Goal: Transaction & Acquisition: Purchase product/service

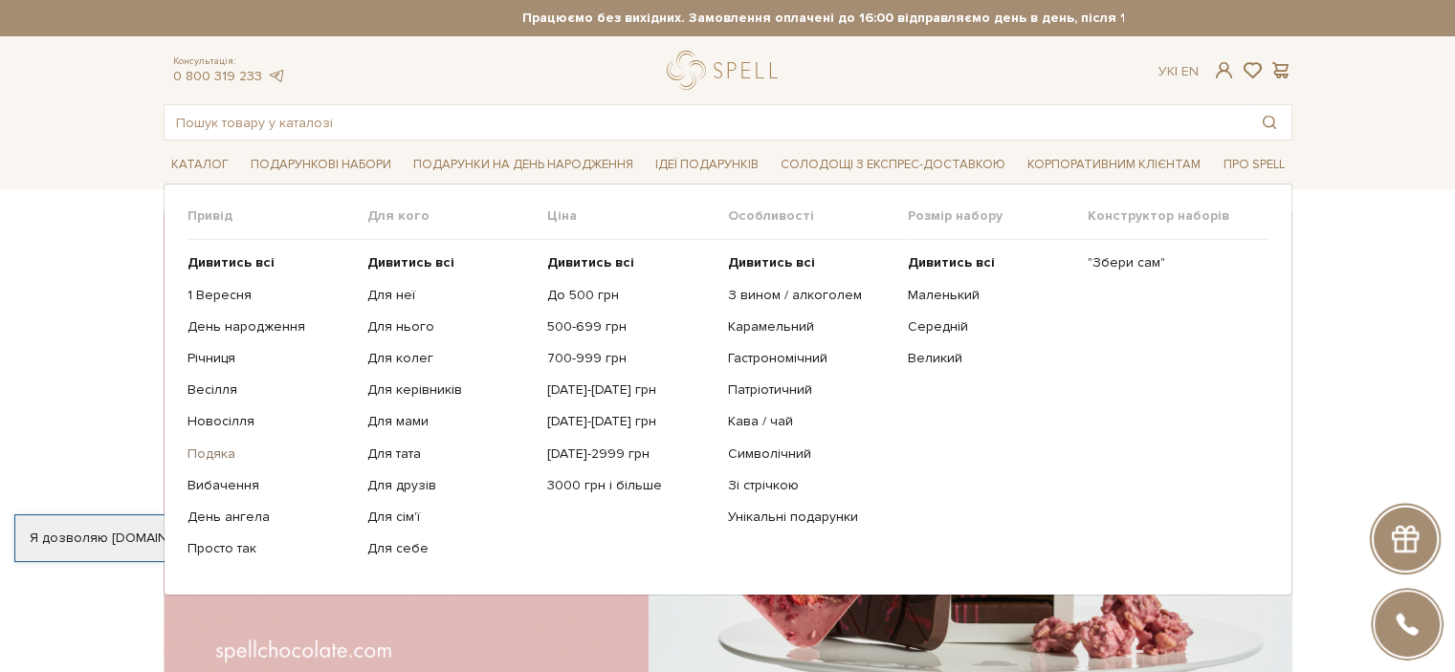
click at [218, 451] on link "Подяка" at bounding box center [269, 454] width 165 height 17
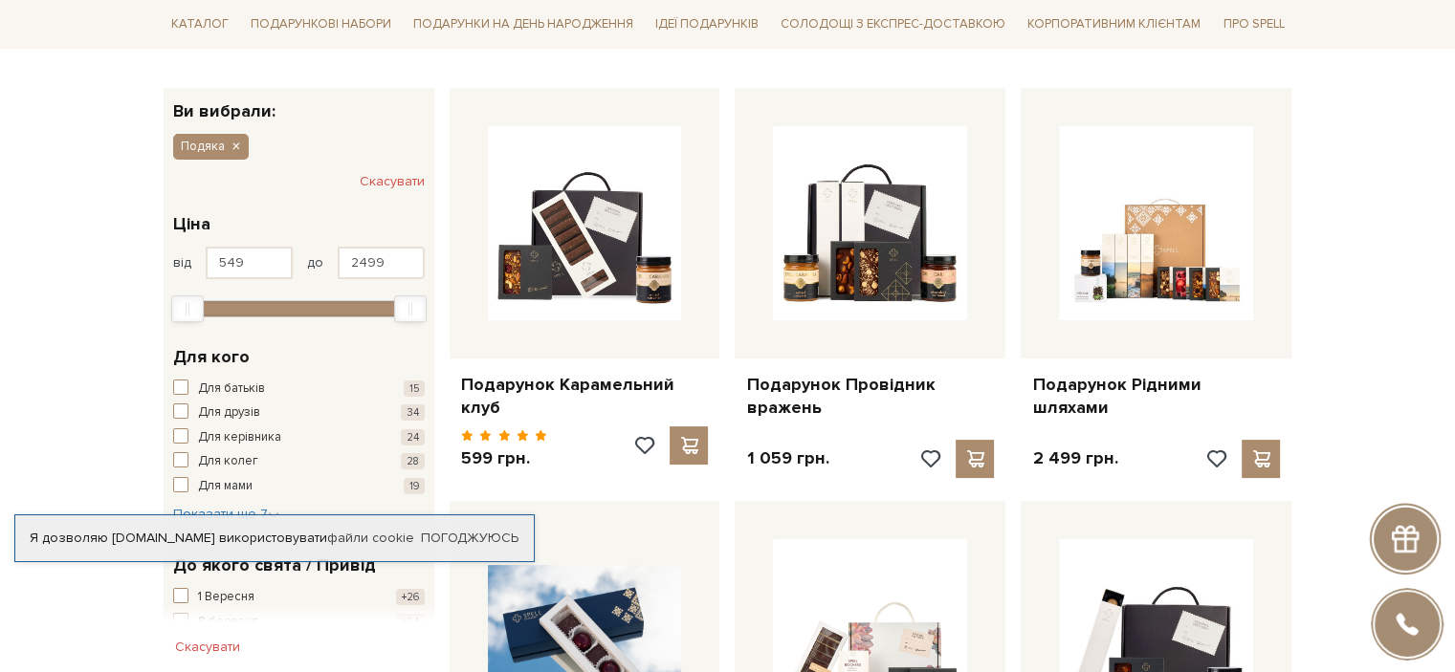
scroll to position [287, 0]
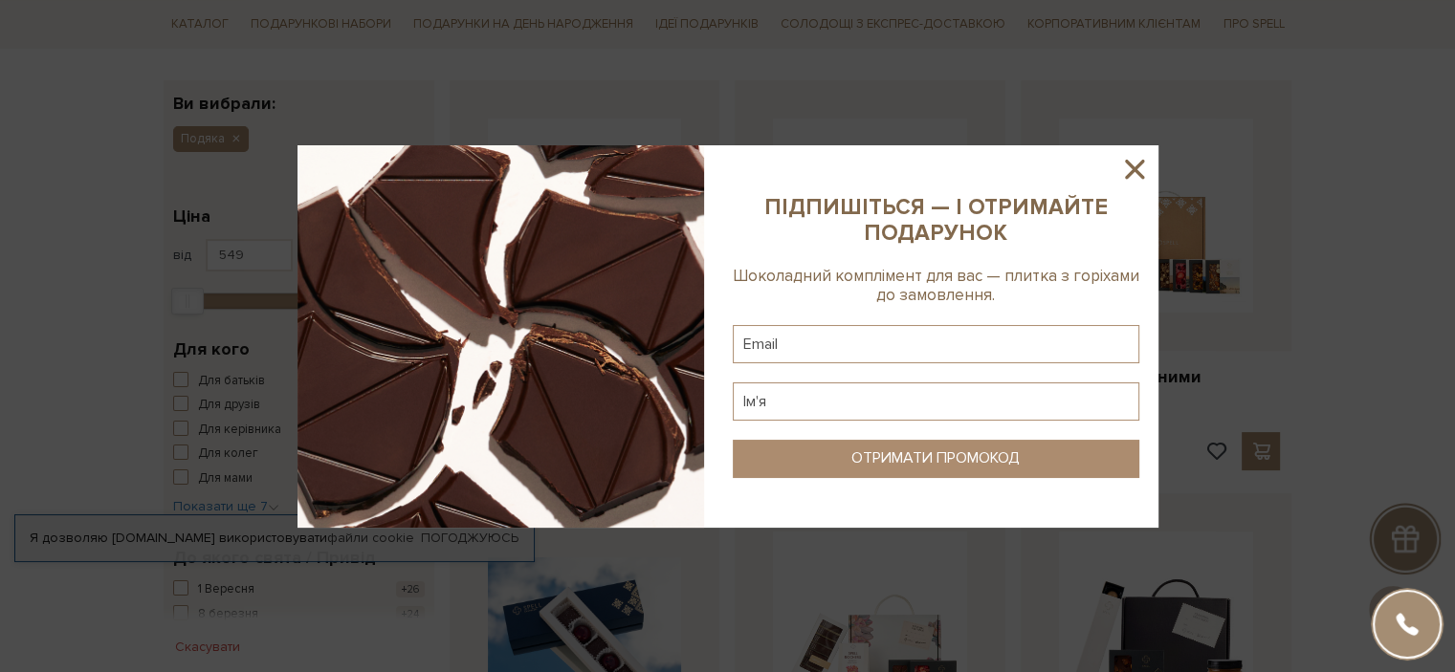
click at [1128, 164] on icon at bounding box center [1134, 169] width 19 height 19
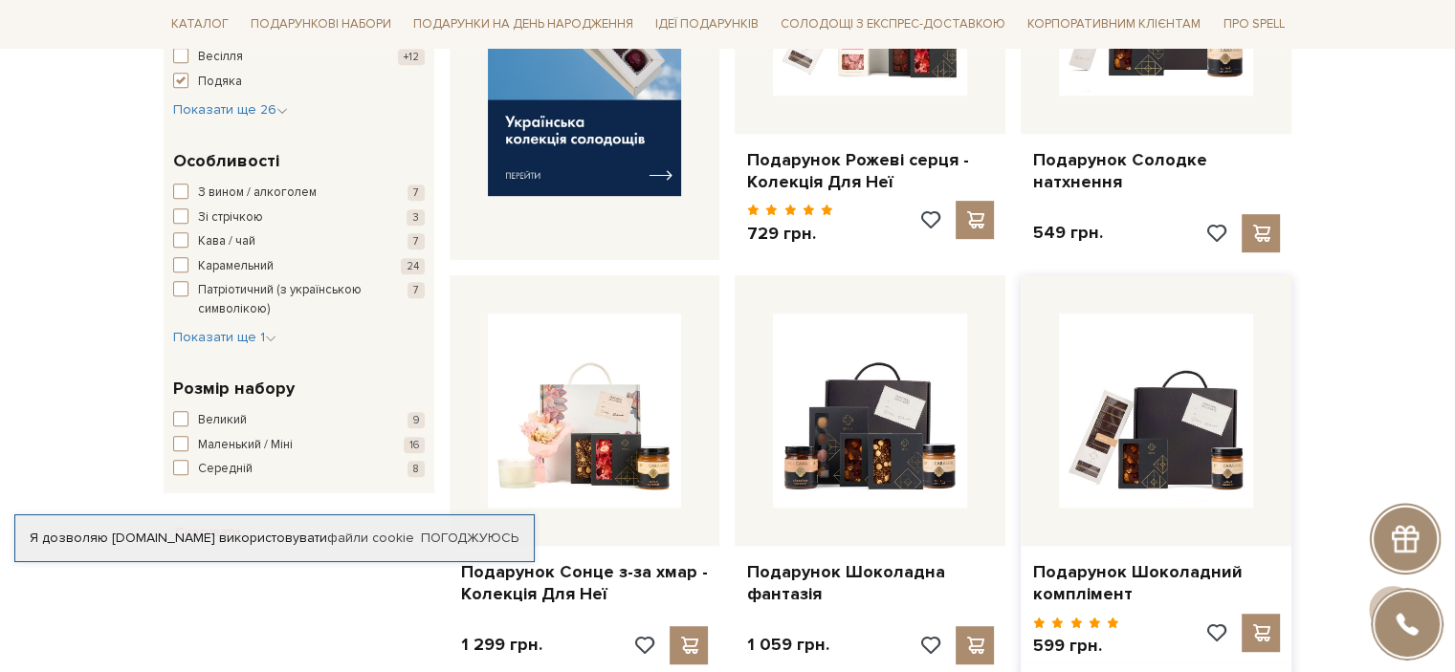
scroll to position [956, 0]
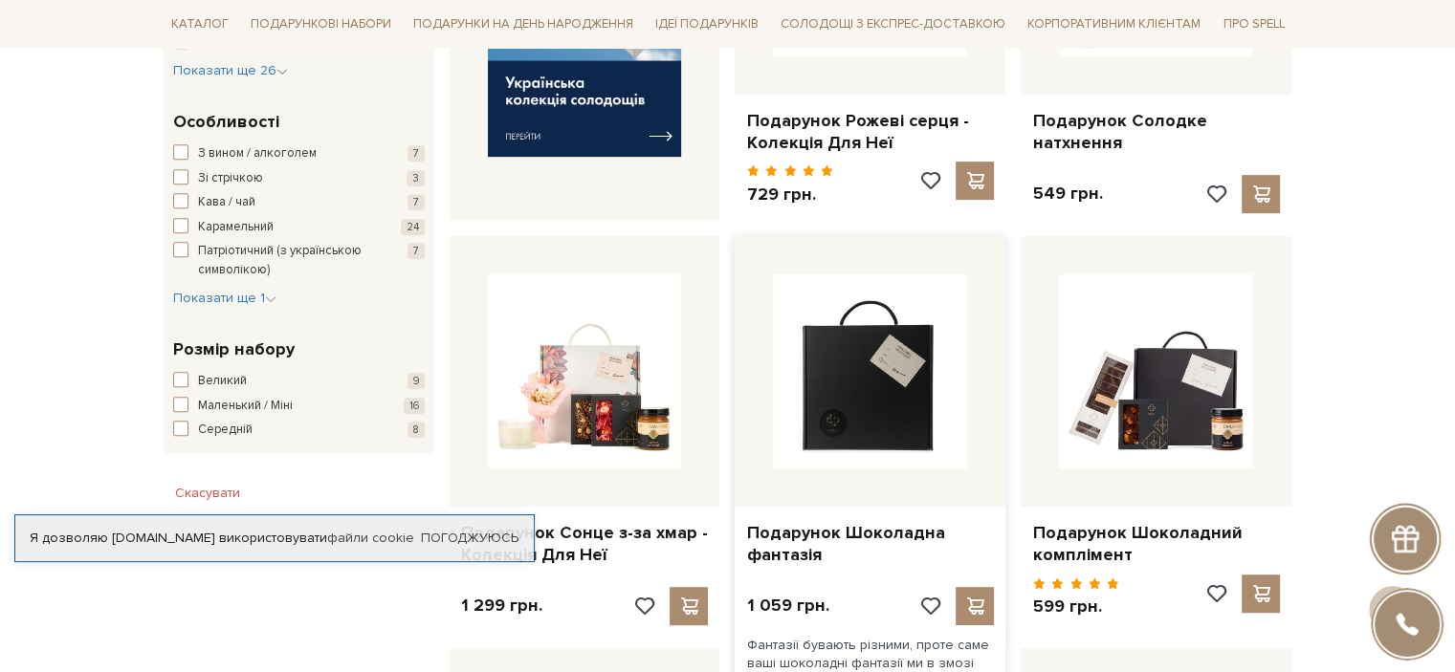
click at [817, 385] on img at bounding box center [870, 371] width 194 height 194
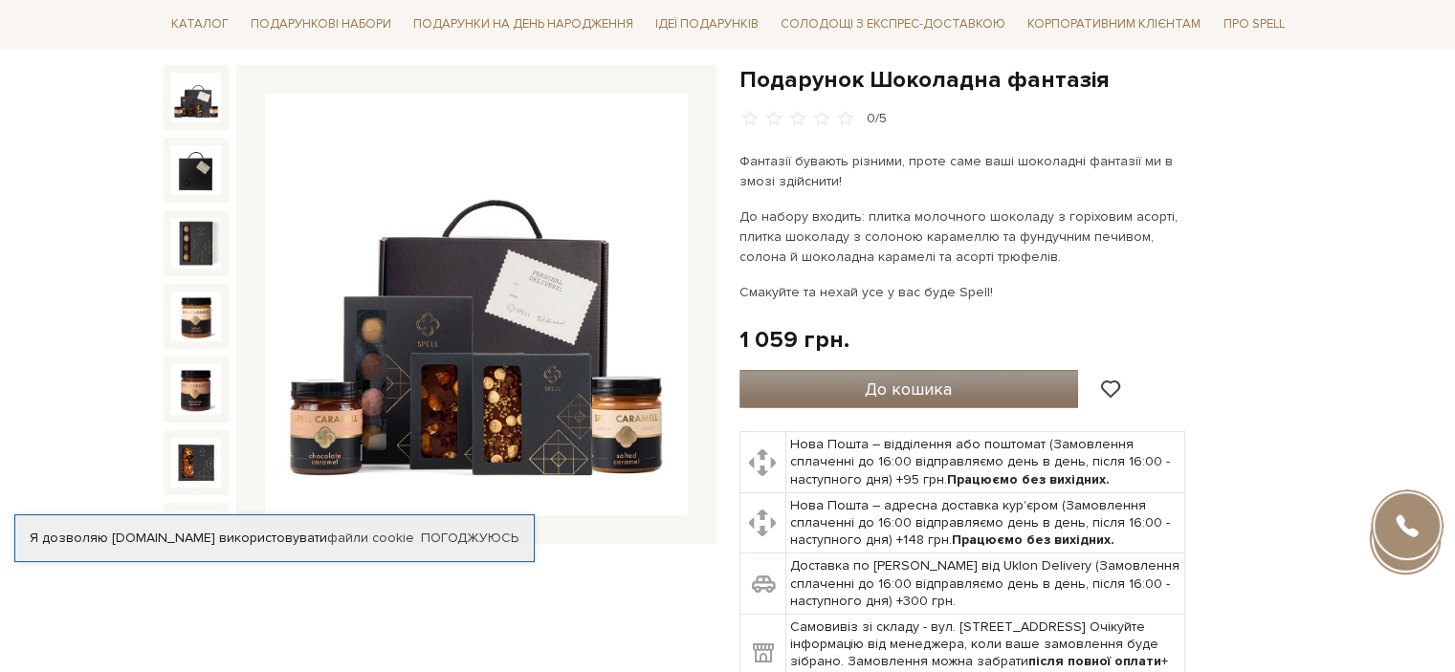
scroll to position [191, 0]
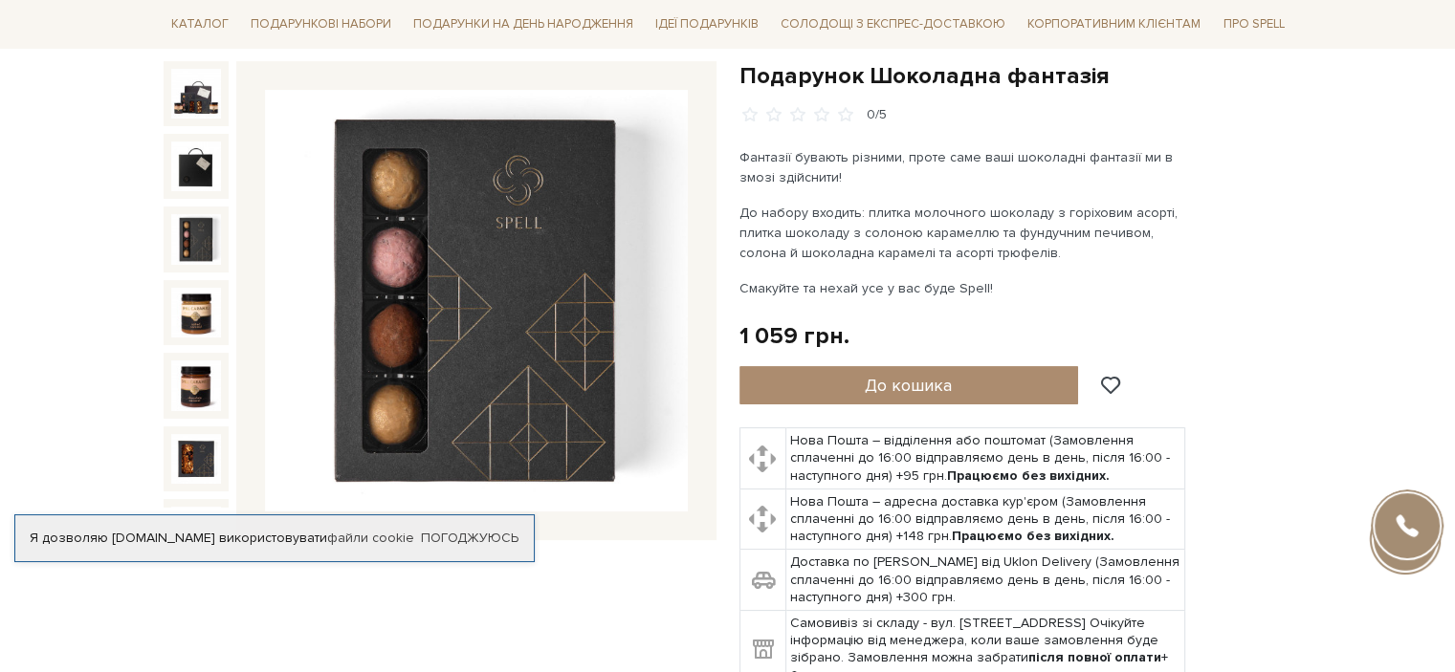
click at [195, 217] on img at bounding box center [196, 239] width 50 height 50
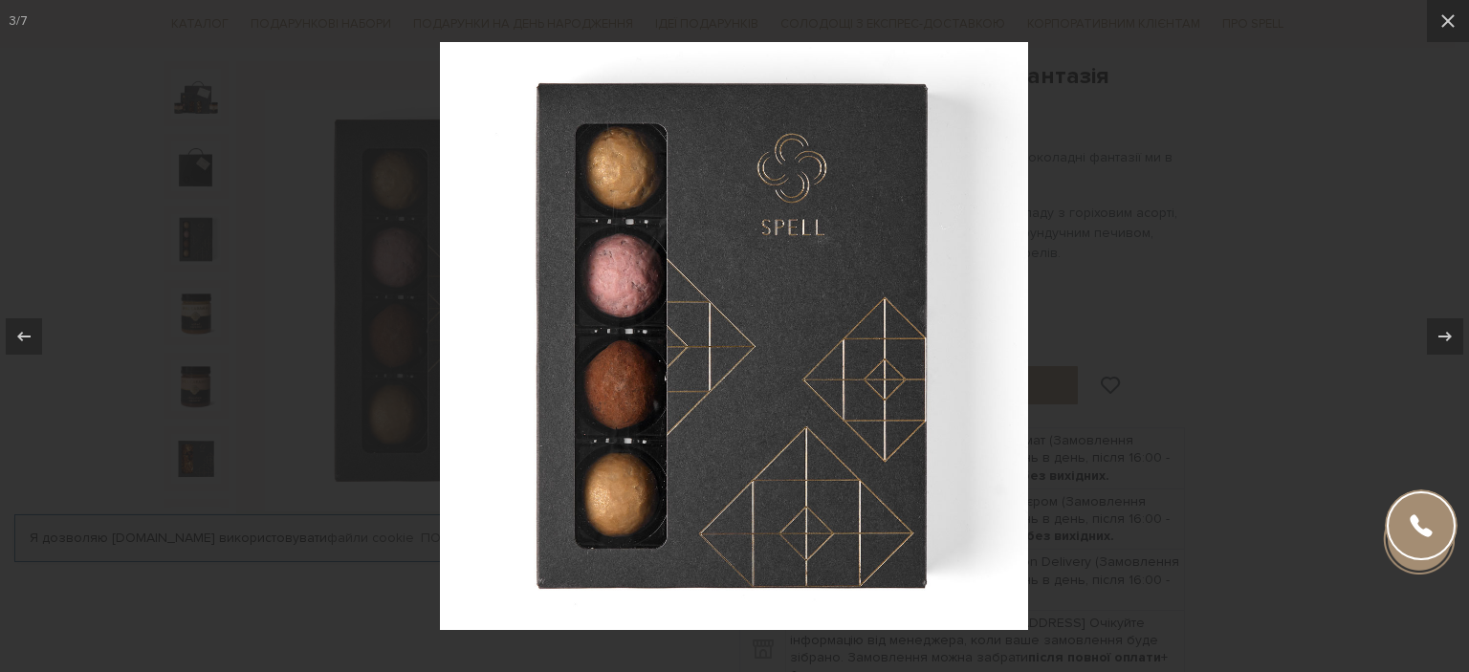
click at [1270, 290] on div at bounding box center [734, 336] width 1469 height 672
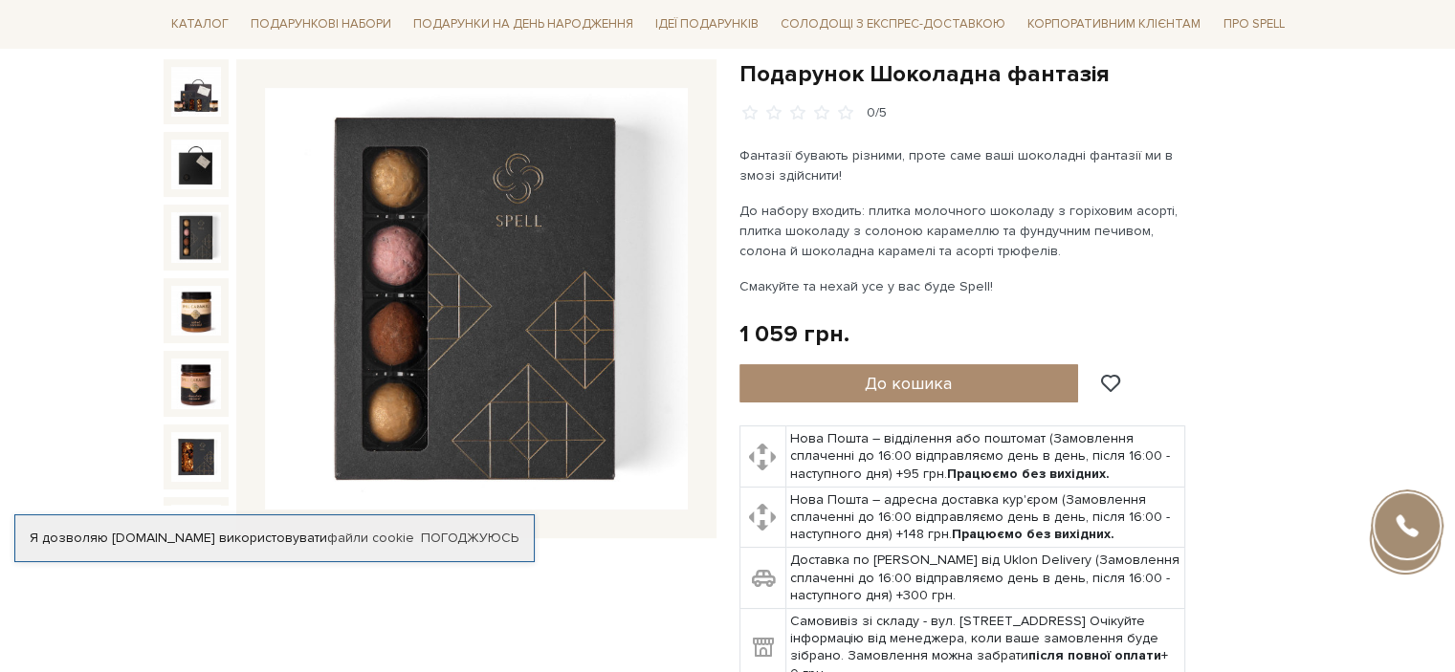
scroll to position [191, 0]
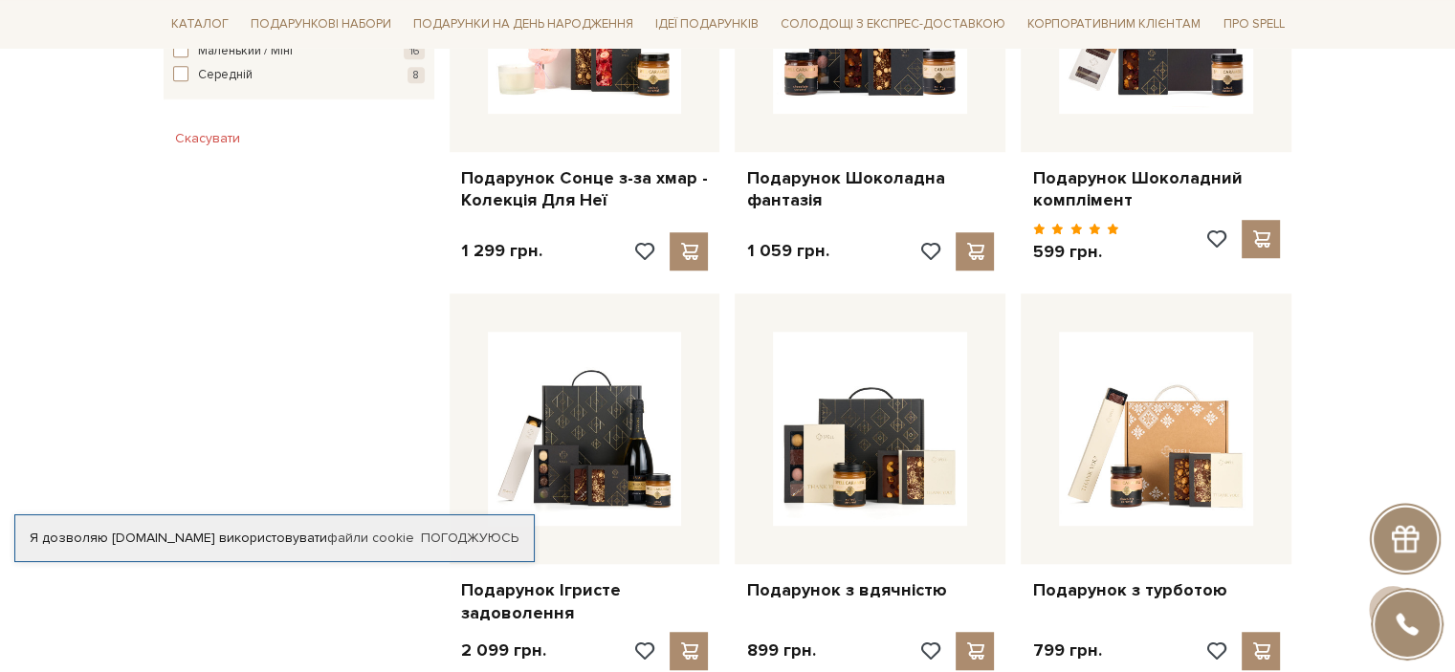
scroll to position [1434, 0]
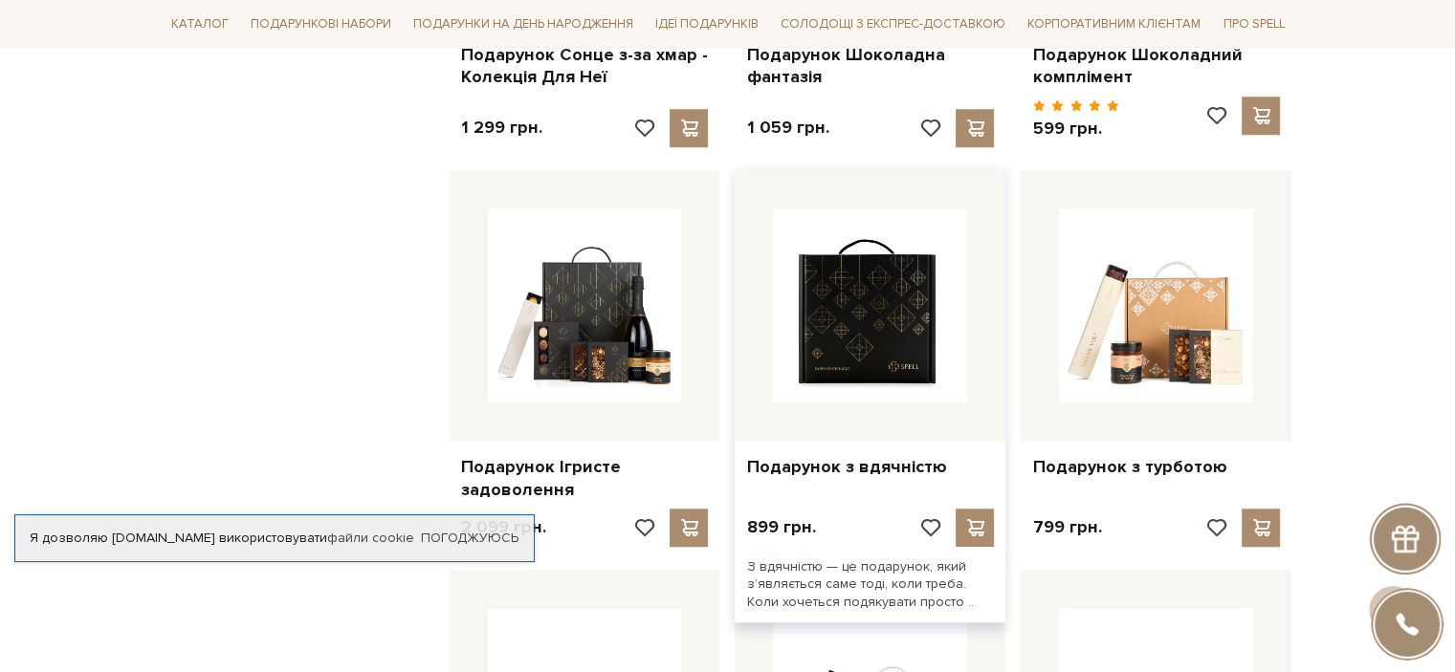
click at [875, 290] on img at bounding box center [870, 305] width 194 height 194
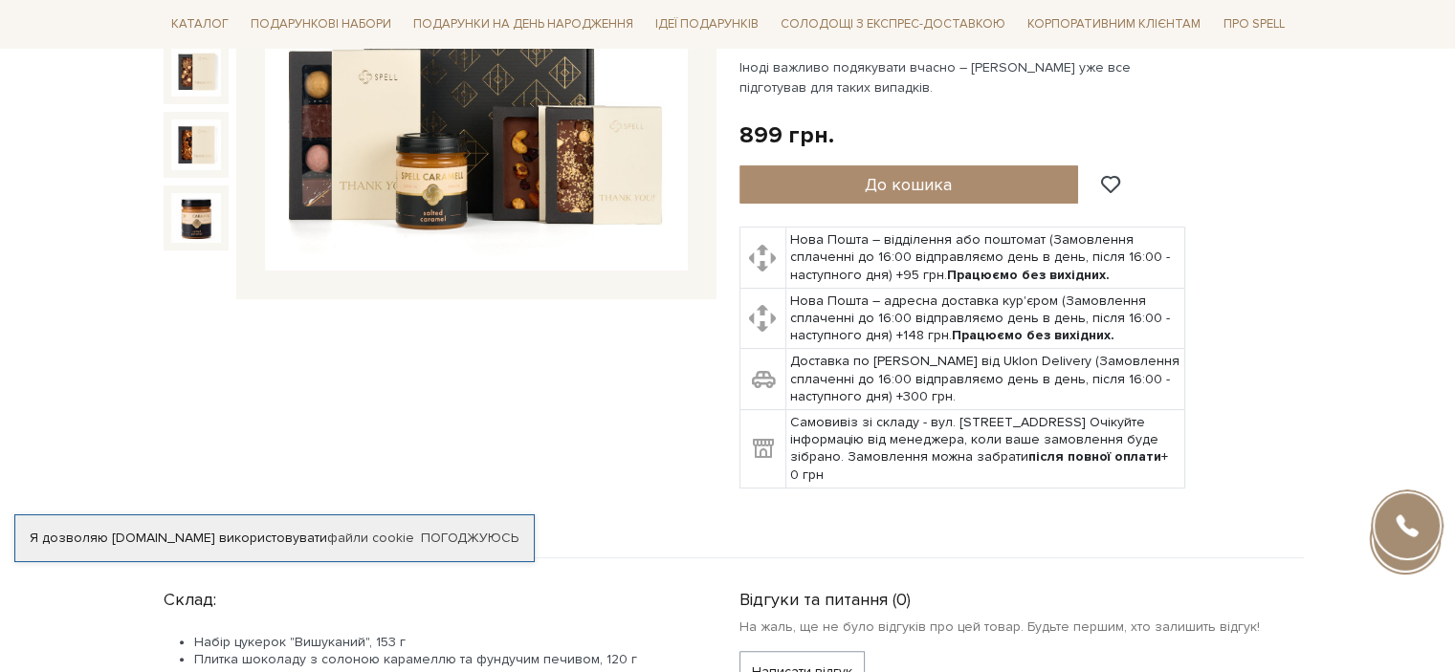
scroll to position [669, 0]
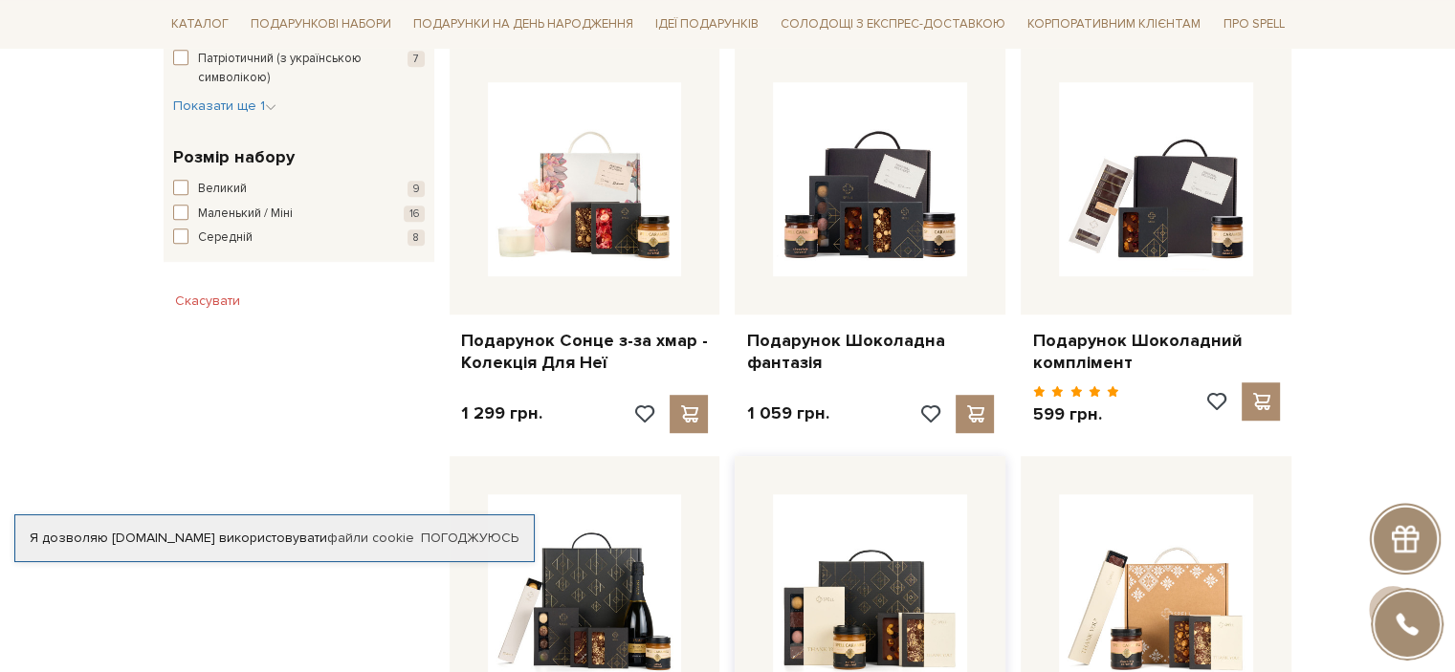
scroll to position [1148, 0]
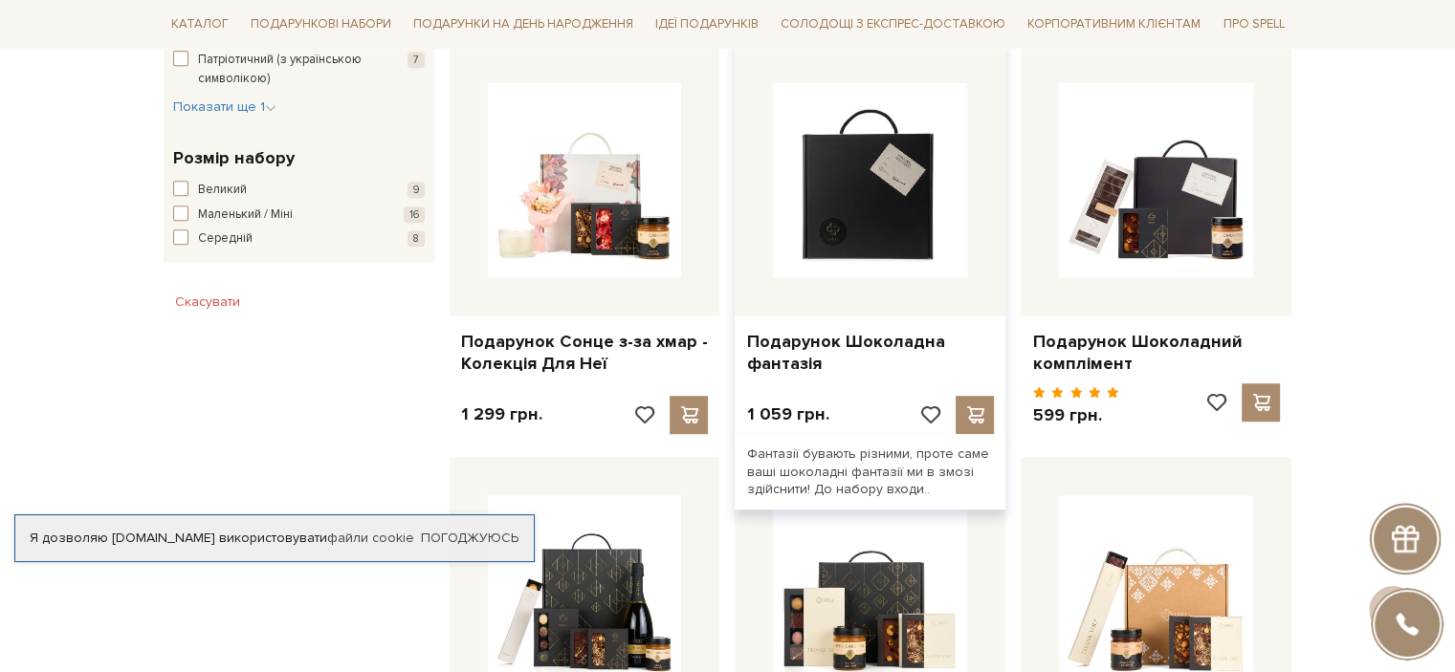
click at [830, 229] on img at bounding box center [870, 180] width 194 height 194
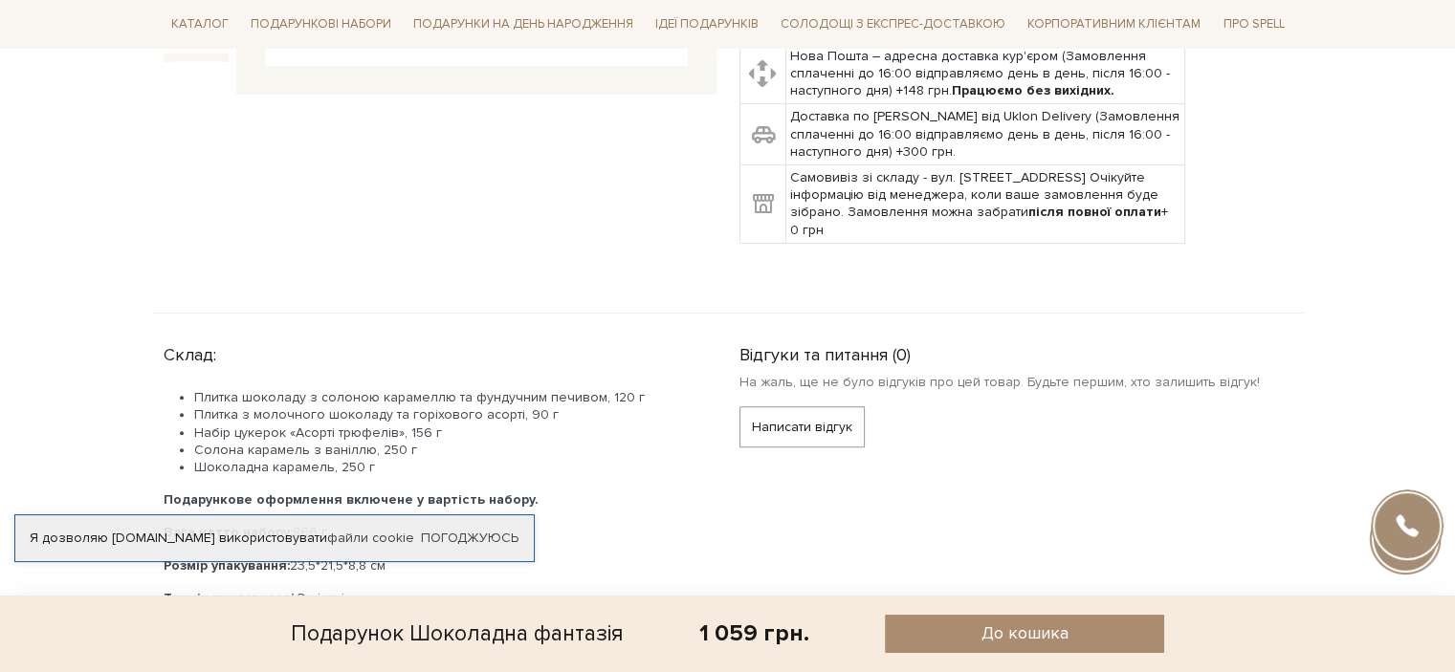
scroll to position [861, 0]
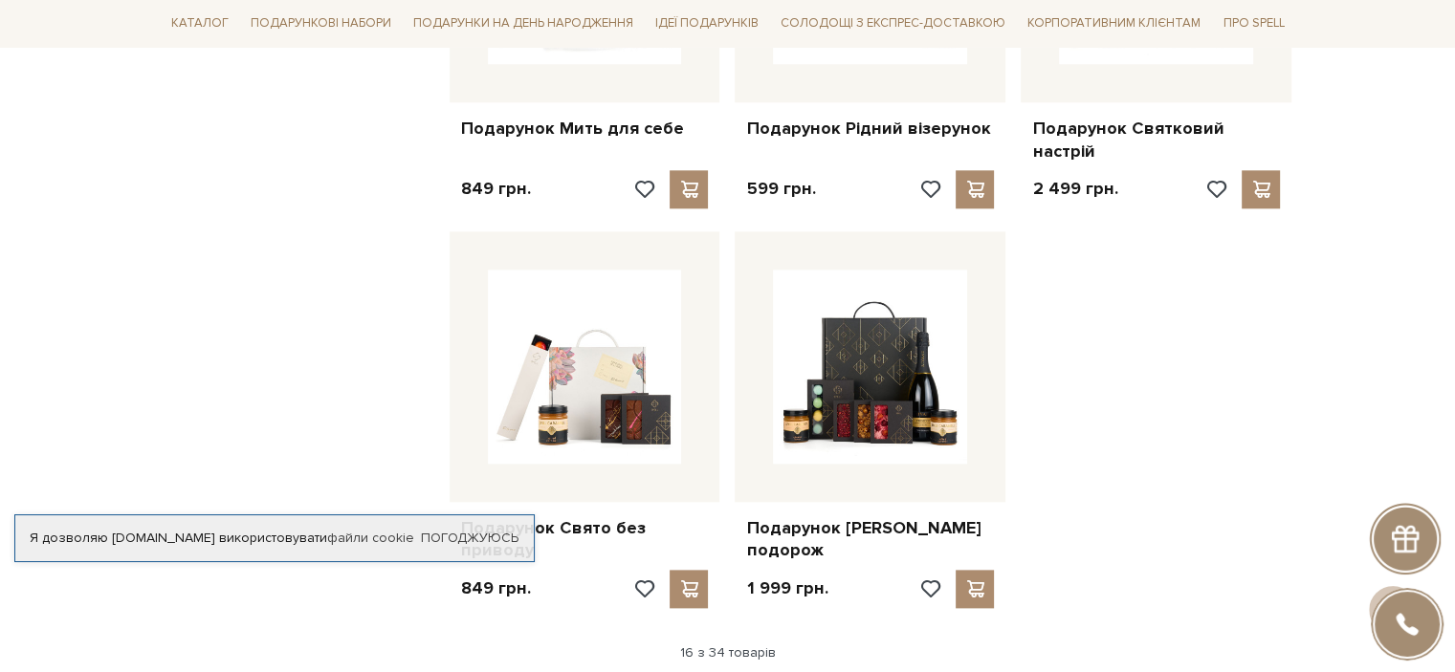
scroll to position [2199, 0]
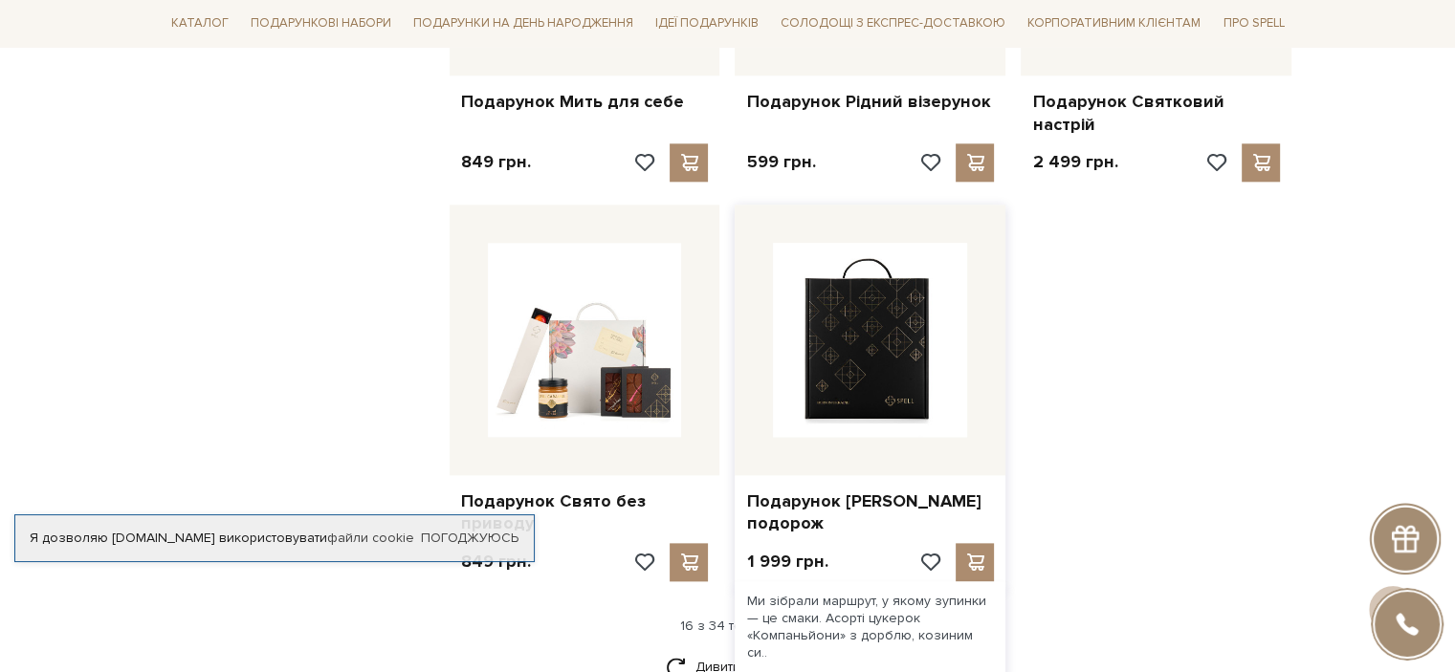
click at [890, 319] on img at bounding box center [870, 340] width 194 height 194
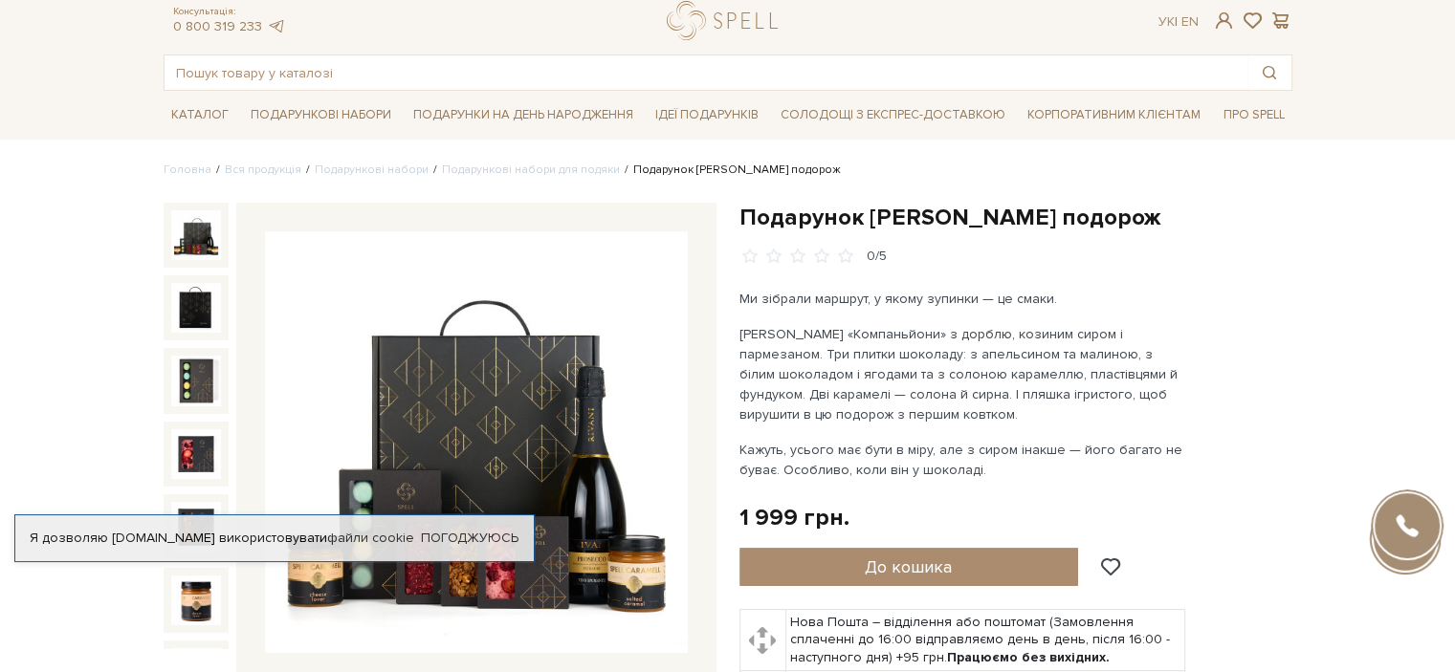
scroll to position [96, 0]
